Goal: Go to known website: Access a specific website the user already knows

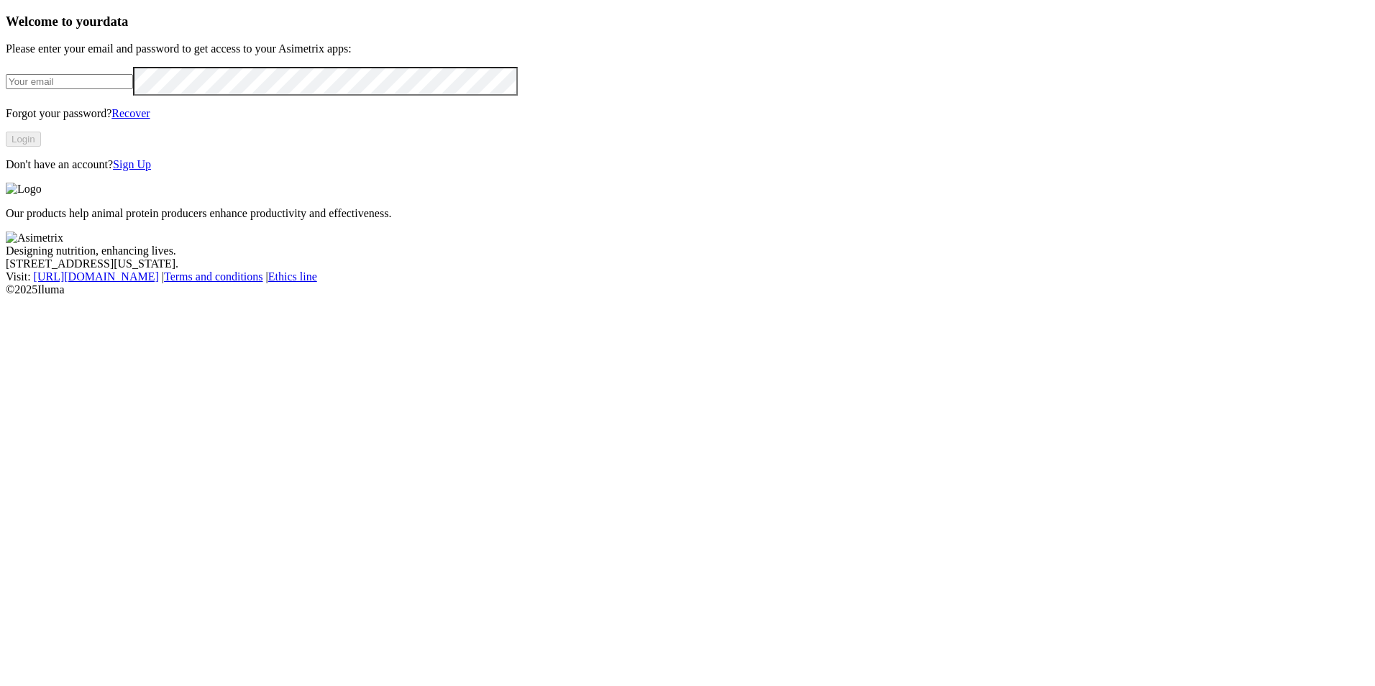
type input "[EMAIL_ADDRESS][DOMAIN_NAME]"
click at [41, 147] on button "Login" at bounding box center [23, 139] width 35 height 15
